Goal: Task Accomplishment & Management: Manage account settings

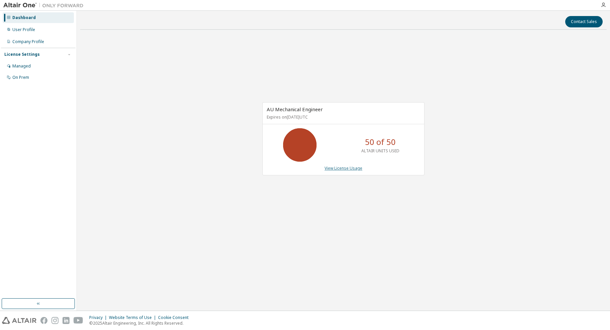
click at [352, 170] on link "View License Usage" at bounding box center [344, 169] width 38 height 6
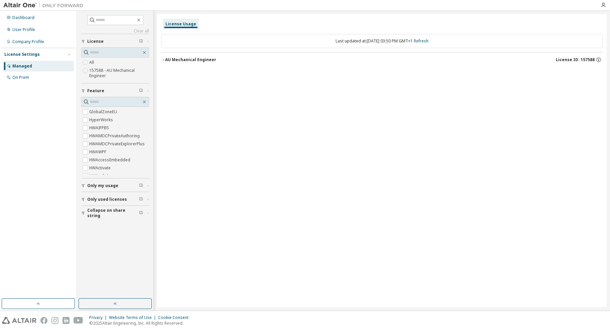
click at [164, 59] on icon "button" at bounding box center [163, 60] width 4 height 4
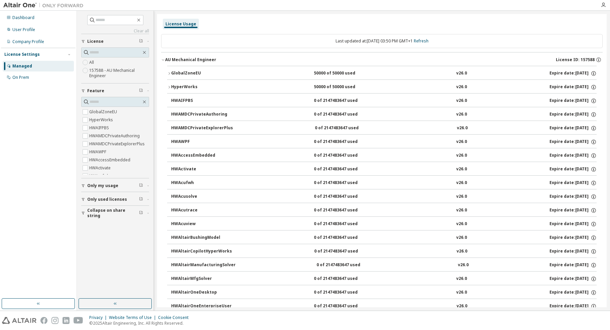
click at [165, 59] on icon "button" at bounding box center [163, 60] width 4 height 4
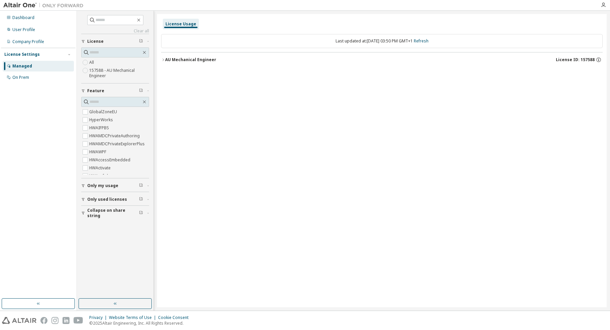
click at [105, 200] on span "Only used licenses" at bounding box center [107, 199] width 40 height 5
click at [166, 59] on div "AU Mechanical Engineer" at bounding box center [190, 59] width 51 height 5
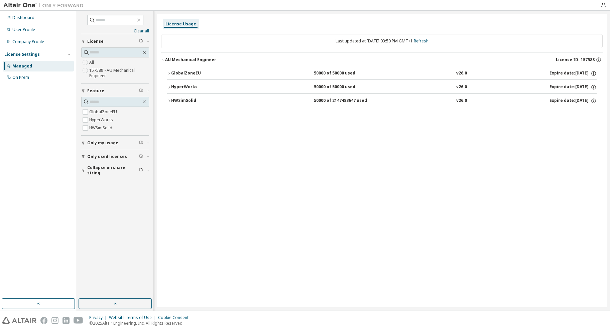
click at [170, 101] on icon "button" at bounding box center [169, 101] width 1 height 2
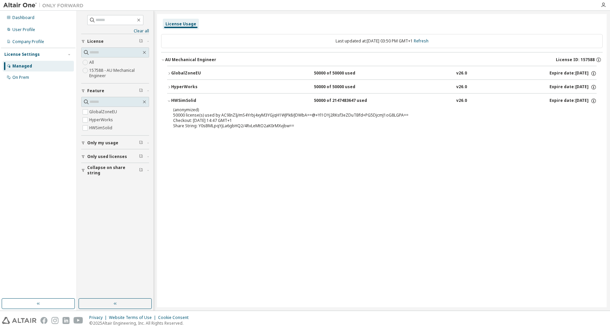
click at [170, 101] on icon "button" at bounding box center [169, 101] width 4 height 4
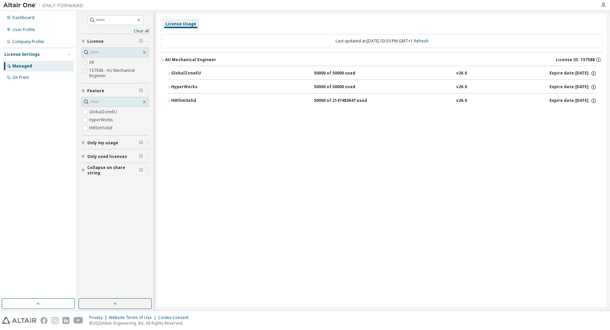
click at [168, 86] on icon "button" at bounding box center [169, 87] width 4 height 4
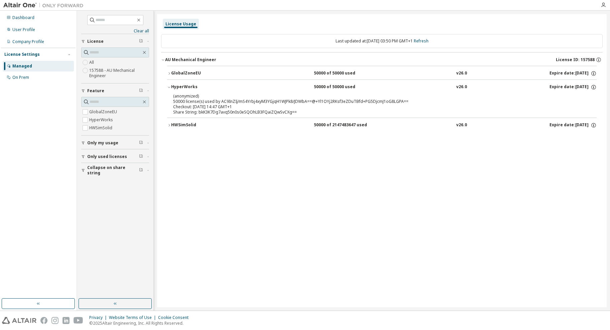
click at [168, 86] on icon "button" at bounding box center [169, 87] width 4 height 4
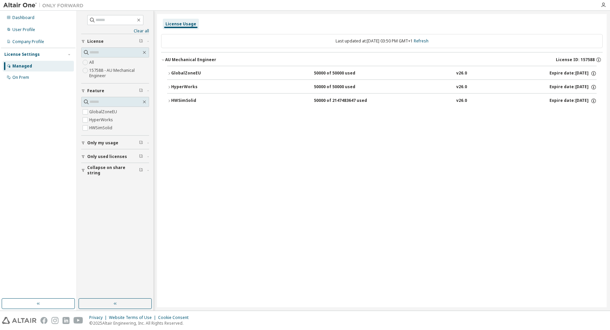
click at [170, 75] on icon "button" at bounding box center [169, 74] width 4 height 4
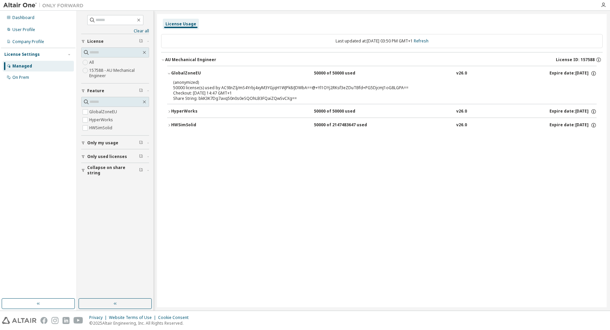
click at [170, 74] on icon "button" at bounding box center [169, 74] width 4 height 4
